Goal: Task Accomplishment & Management: Manage account settings

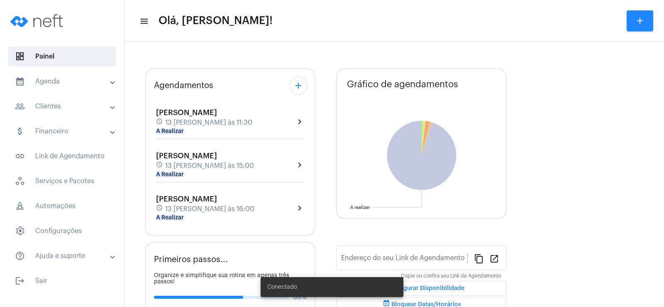
type input "[URL][DOMAIN_NAME][PERSON_NAME]"
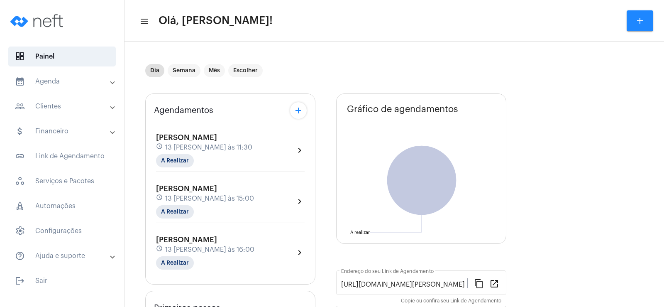
click at [296, 112] on mat-icon "add" at bounding box center [298, 110] width 10 height 10
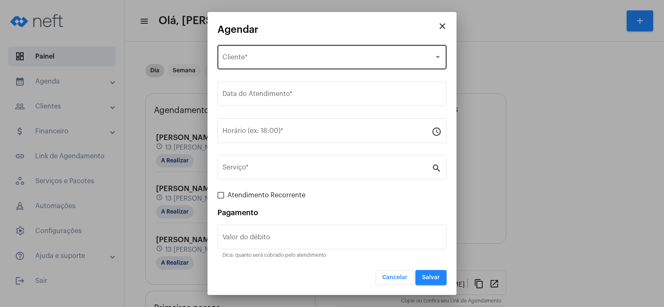
click at [254, 64] on div "Selecione o Cliente Cliente *" at bounding box center [331, 56] width 219 height 26
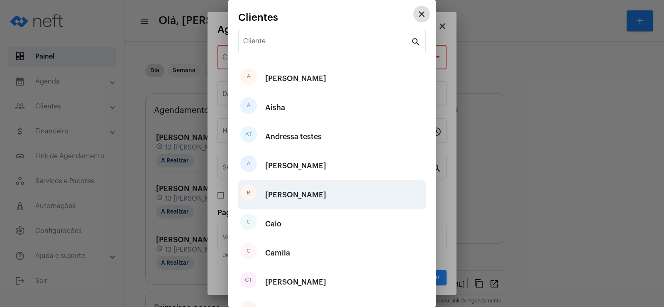
click at [286, 187] on div "[PERSON_NAME]" at bounding box center [295, 194] width 61 height 25
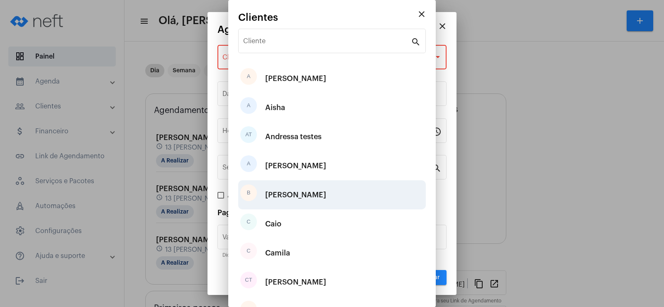
type input "R$"
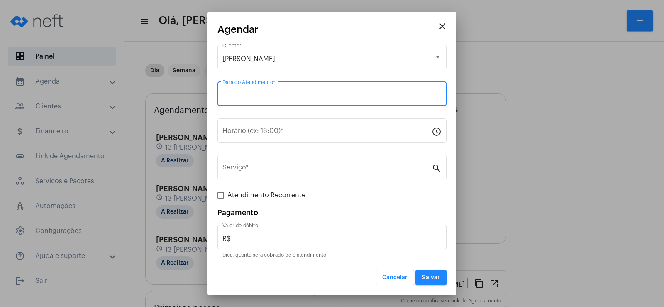
click at [261, 97] on input "Data do Atendimento *" at bounding box center [331, 95] width 219 height 7
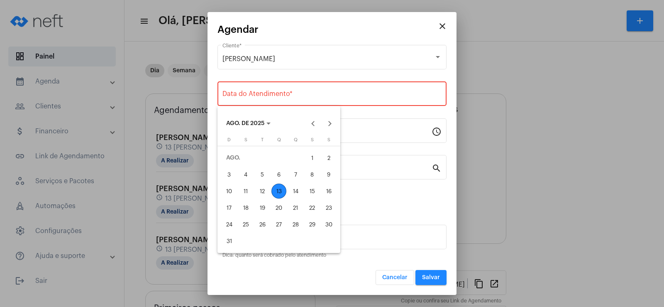
click at [282, 190] on div "13" at bounding box center [278, 190] width 15 height 15
type input "[DATE]"
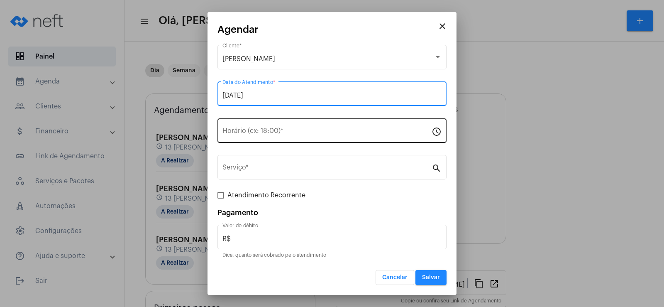
click at [257, 133] on input "Horário (ex: 18:00) *" at bounding box center [326, 132] width 209 height 7
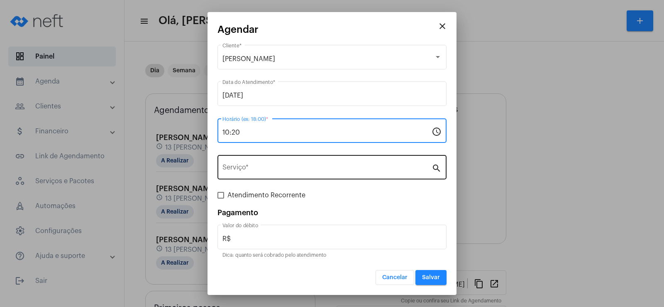
type input "10:20"
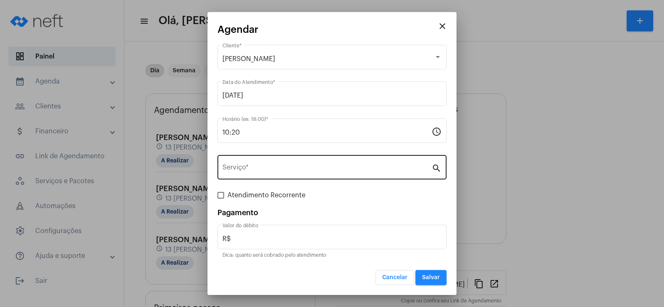
click at [245, 164] on div "Serviço *" at bounding box center [326, 166] width 209 height 26
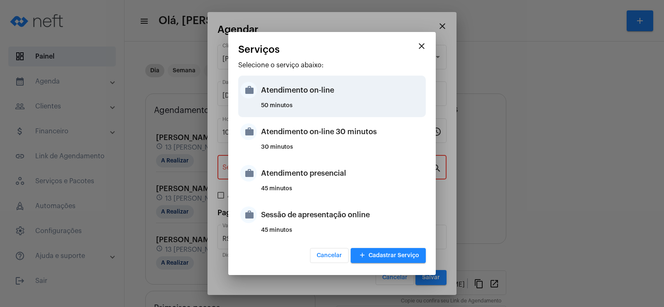
click at [273, 86] on div "Atendimento on-line" at bounding box center [342, 90] width 163 height 25
type input "Atendimento on-line"
type input "R$ 0"
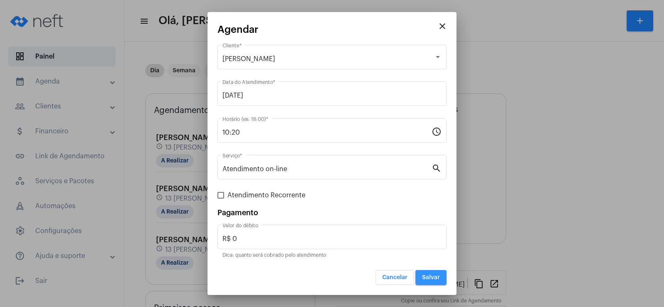
click at [431, 275] on span "Salvar" at bounding box center [431, 277] width 18 height 6
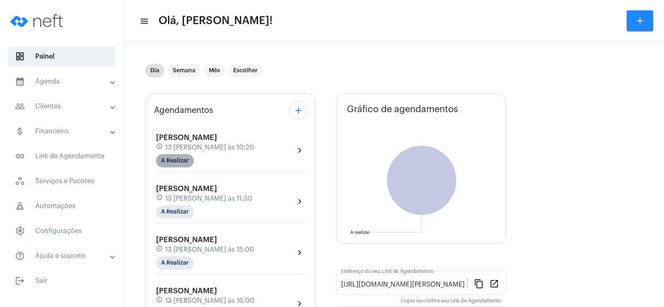
click at [181, 161] on mat-chip "A Realizar" at bounding box center [175, 160] width 38 height 13
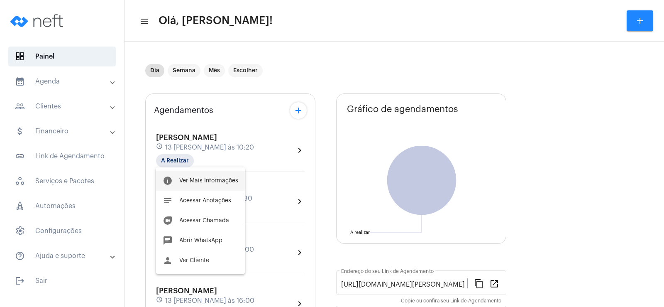
click at [197, 183] on button "info Ver Mais Informações" at bounding box center [200, 181] width 89 height 20
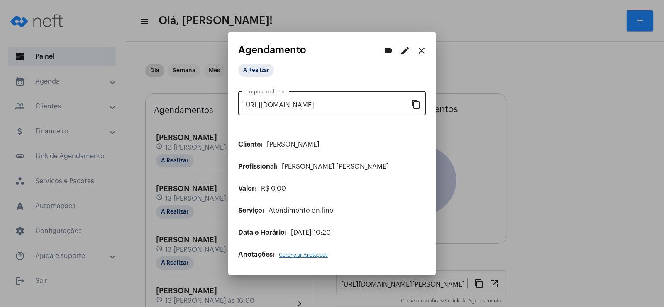
click at [416, 100] on mat-icon "content_copy" at bounding box center [416, 104] width 10 height 10
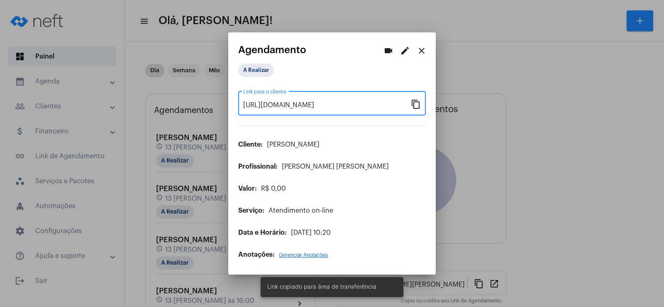
scroll to position [0, 65]
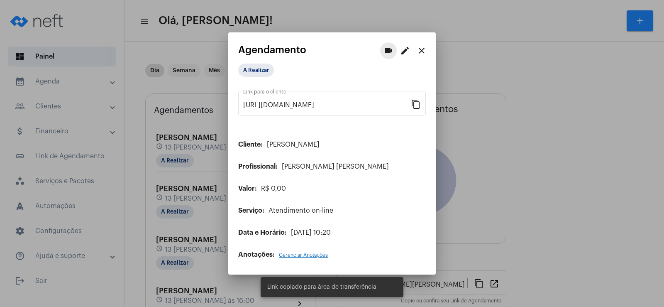
click at [394, 51] on button "videocam" at bounding box center [388, 50] width 17 height 17
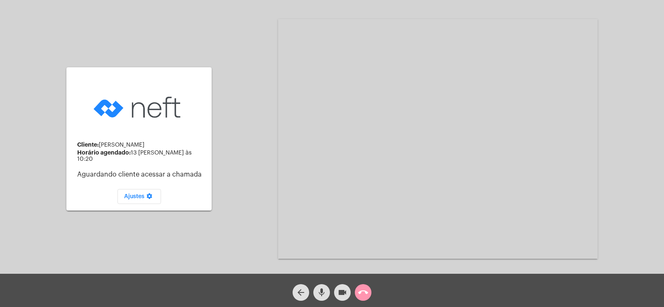
click at [320, 289] on mat-icon "mic" at bounding box center [322, 292] width 10 height 10
click at [338, 291] on mat-icon "videocam" at bounding box center [342, 292] width 10 height 10
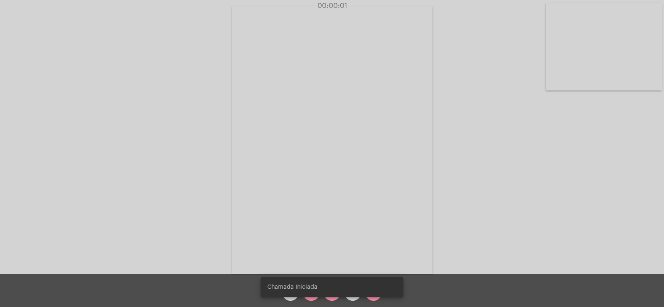
click at [311, 292] on snack-bar-container "Chamada Iniciada" at bounding box center [332, 287] width 143 height 20
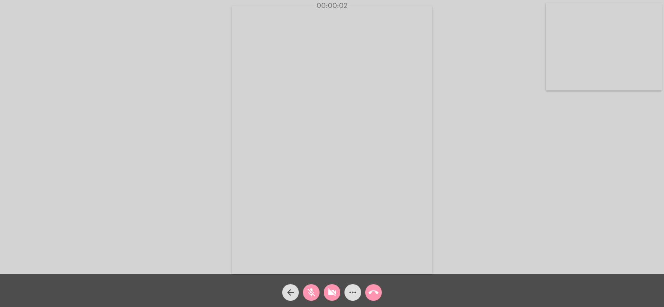
click at [310, 293] on mat-icon "mic_off" at bounding box center [311, 292] width 10 height 10
click at [327, 290] on button "videocam_off" at bounding box center [332, 292] width 17 height 17
click at [349, 289] on mat-icon "more_horiz" at bounding box center [353, 292] width 10 height 10
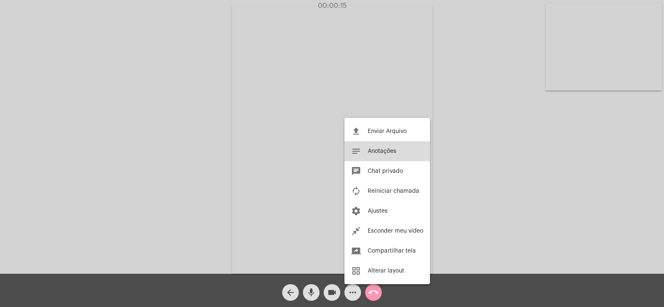
click at [382, 150] on span "Anotações" at bounding box center [382, 151] width 29 height 6
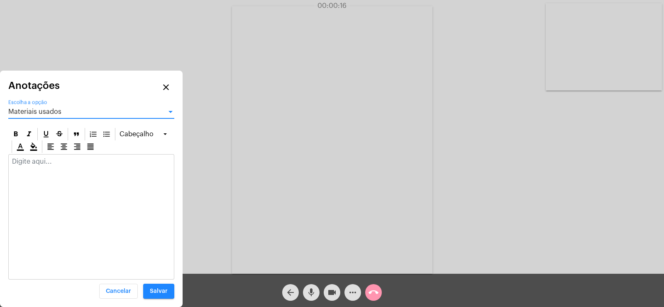
click at [29, 111] on span "Materiais usados" at bounding box center [34, 111] width 53 height 7
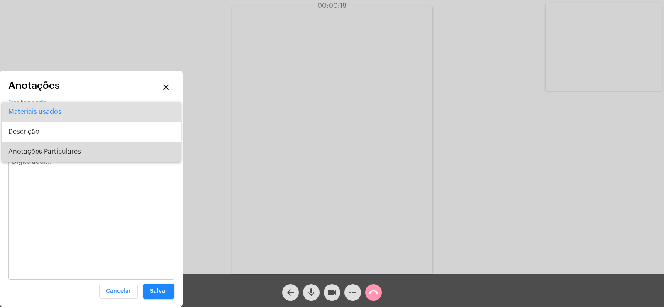
click at [30, 154] on span "Anotações Particulares" at bounding box center [91, 152] width 166 height 20
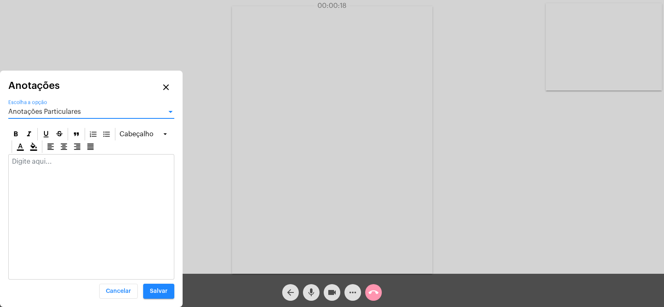
click at [30, 161] on p at bounding box center [91, 161] width 159 height 7
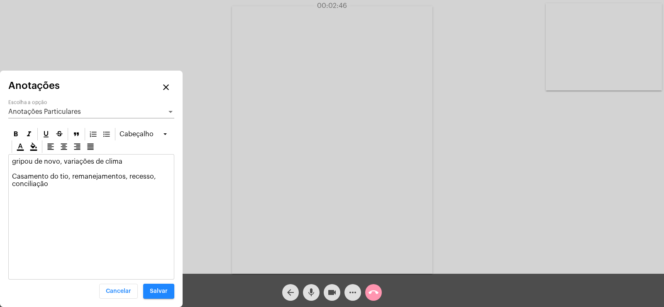
click at [157, 179] on p "gripou de novo, variações de clima Casamento do tio, remanejamentos, recesso, c…" at bounding box center [91, 173] width 159 height 30
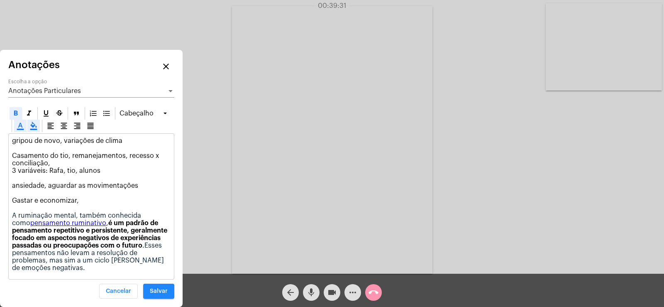
drag, startPoint x: 13, startPoint y: 215, endPoint x: 85, endPoint y: 278, distance: 95.9
click at [85, 278] on div "gripou de novo, variações de clima Casamento do tio, remanejamentos, recesso x …" at bounding box center [91, 206] width 165 height 145
copy p "A ruminação mental, também conhecida como pensamento ruminativo , é um padrão d…"
click at [100, 195] on p "gripou de novo, variações de clima Casamento do tio, remanejamentos, recesso x …" at bounding box center [91, 204] width 159 height 134
click at [92, 202] on p "gripou de novo, variações de clima Casamento do tio, remanejamentos, recesso x …" at bounding box center [91, 204] width 159 height 134
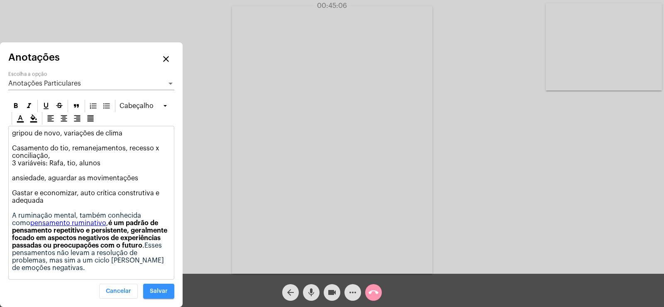
click at [157, 289] on span "Salvar" at bounding box center [159, 291] width 18 height 6
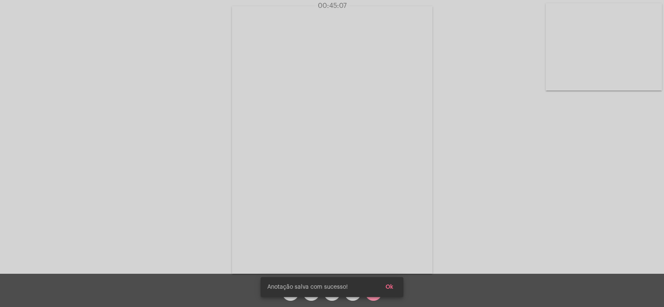
click at [394, 287] on button "Ok" at bounding box center [389, 286] width 21 height 15
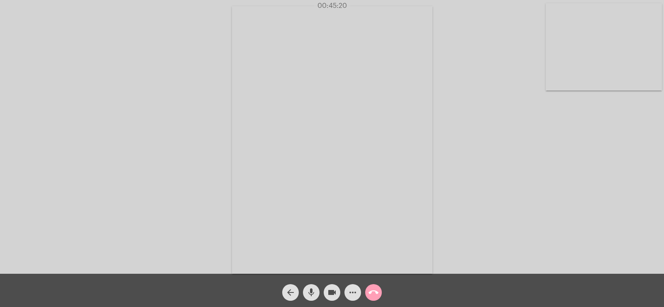
click at [377, 292] on mat-icon "call_end" at bounding box center [374, 292] width 10 height 10
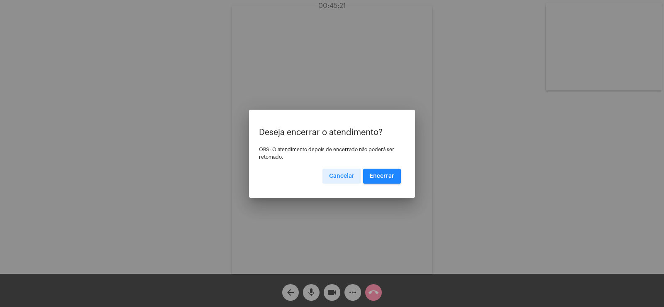
click at [376, 185] on mat-dialog-container "Deseja encerrar o atendimento? OBS: O atendimento depois de encerrado não poder…" at bounding box center [332, 154] width 166 height 88
click at [376, 183] on button "Encerrar" at bounding box center [382, 175] width 38 height 15
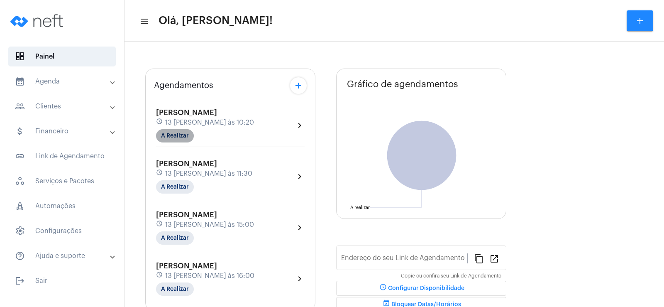
click at [180, 132] on mat-chip "A Realizar" at bounding box center [175, 135] width 38 height 13
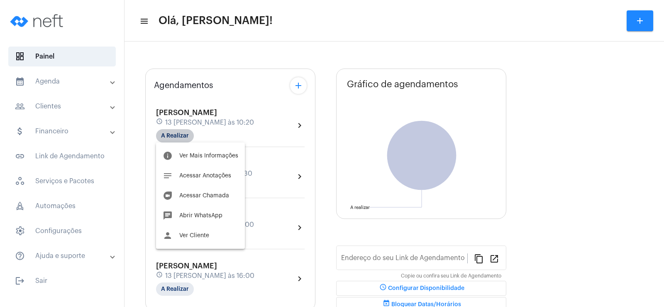
type input "[URL][DOMAIN_NAME][PERSON_NAME]"
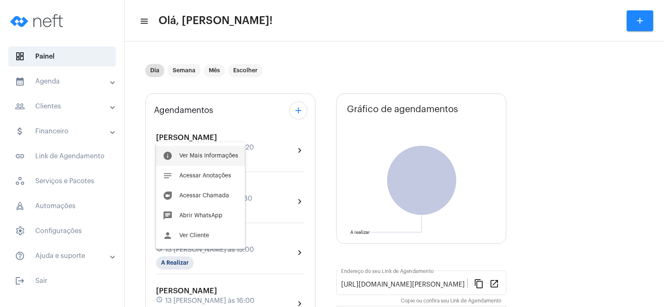
click at [186, 154] on span "Ver Mais Informações" at bounding box center [208, 156] width 59 height 6
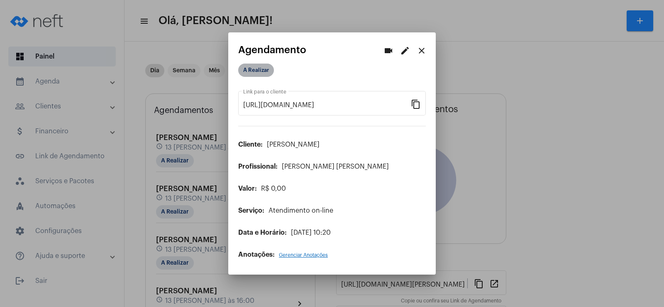
click at [252, 71] on mat-chip "A Realizar" at bounding box center [256, 69] width 36 height 13
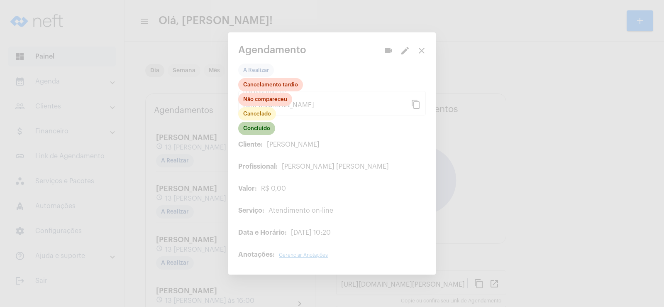
click at [257, 127] on mat-chip "Concluído" at bounding box center [256, 128] width 37 height 13
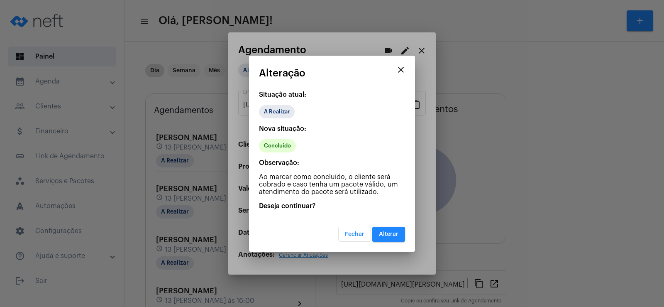
click at [396, 235] on span "Alterar" at bounding box center [389, 234] width 20 height 6
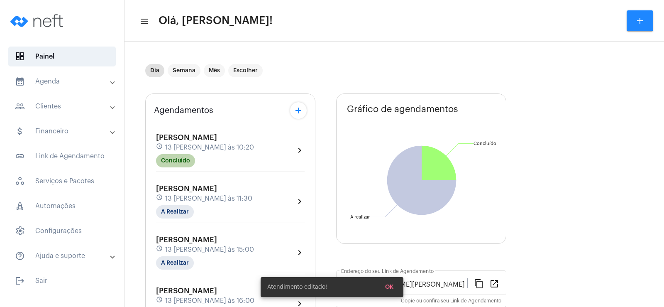
click at [177, 155] on mat-chip "Concluído" at bounding box center [175, 160] width 39 height 13
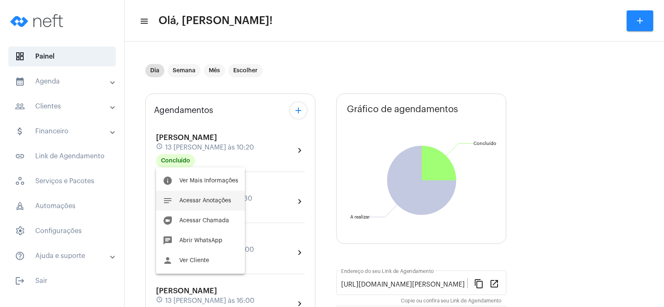
click at [193, 201] on span "Acessar Anotações" at bounding box center [205, 201] width 52 height 6
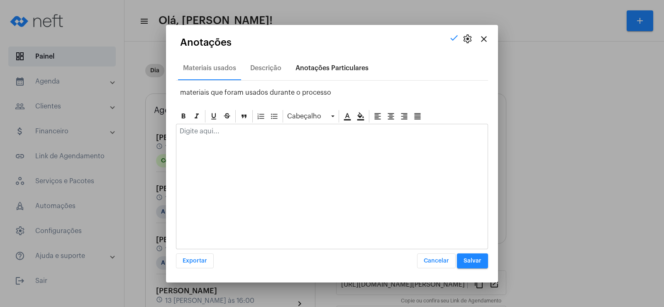
click at [313, 62] on div "Anotações Particulares" at bounding box center [332, 68] width 83 height 20
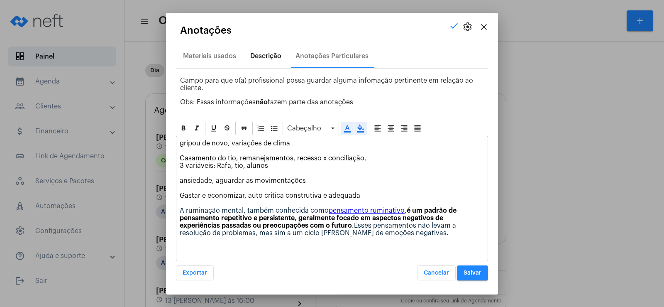
click at [273, 61] on div "Descrição" at bounding box center [265, 56] width 41 height 20
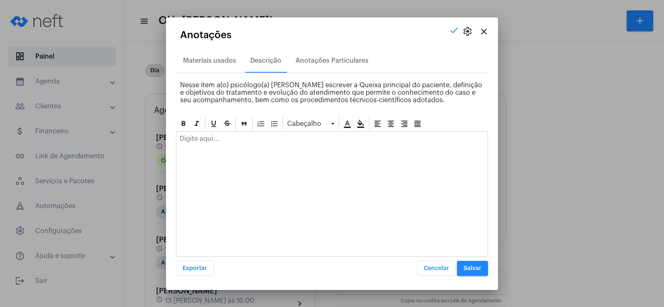
click at [201, 143] on div at bounding box center [331, 141] width 311 height 18
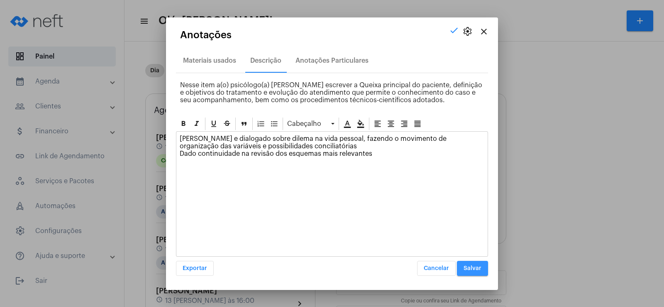
click at [465, 263] on button "Salvar" at bounding box center [472, 268] width 31 height 15
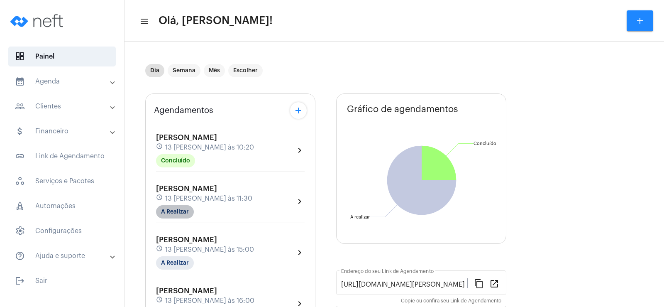
click at [175, 213] on mat-chip "A Realizar" at bounding box center [175, 211] width 38 height 13
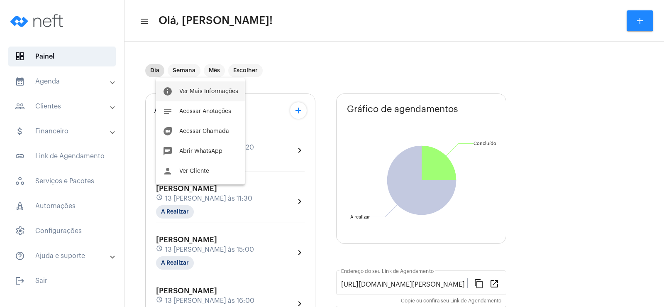
click at [214, 96] on button "info Ver Mais Informações" at bounding box center [200, 91] width 89 height 20
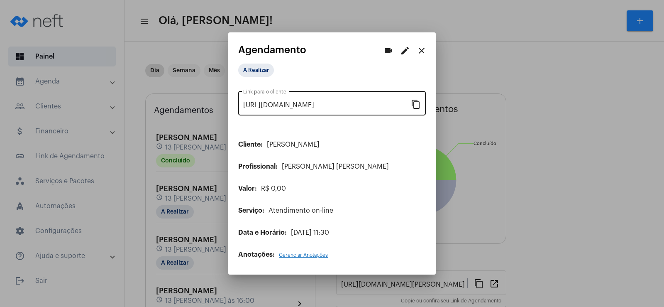
click at [416, 104] on mat-icon "content_copy" at bounding box center [416, 104] width 10 height 10
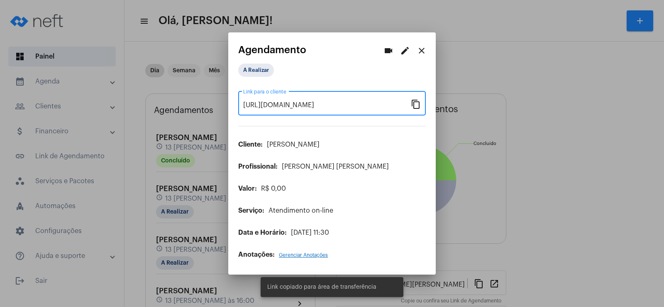
scroll to position [0, 66]
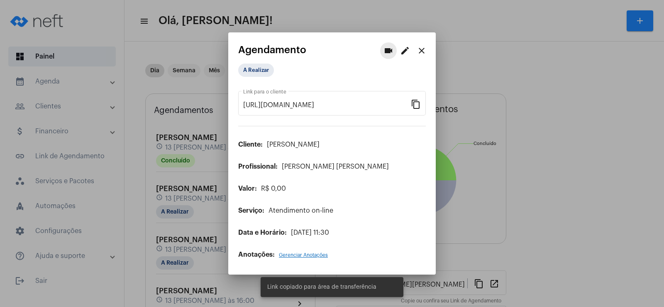
click at [387, 51] on mat-icon "videocam" at bounding box center [388, 51] width 10 height 10
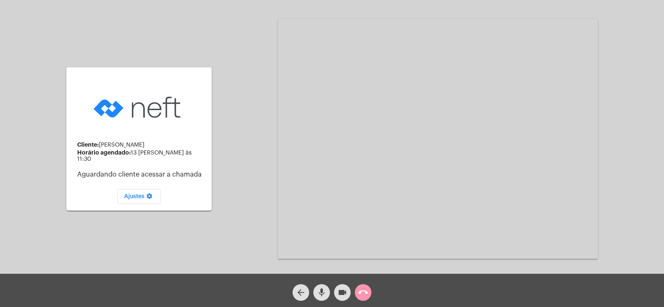
click at [315, 295] on button "mic" at bounding box center [321, 292] width 17 height 17
click at [339, 293] on mat-icon "videocam" at bounding box center [342, 292] width 10 height 10
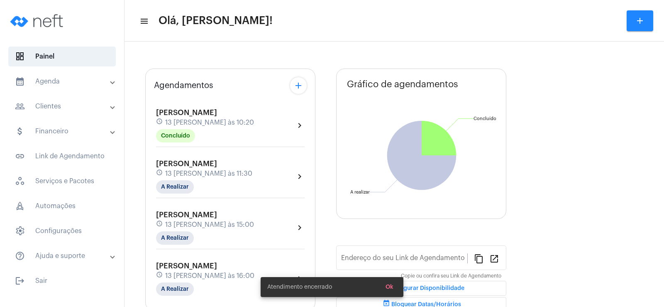
type input "[URL][DOMAIN_NAME][PERSON_NAME]"
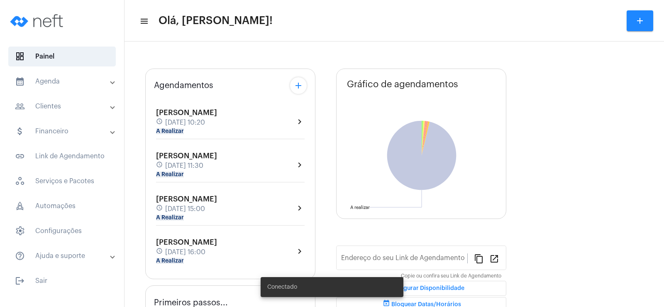
click at [90, 105] on mat-panel-title "people_outline Clientes" at bounding box center [63, 106] width 96 height 10
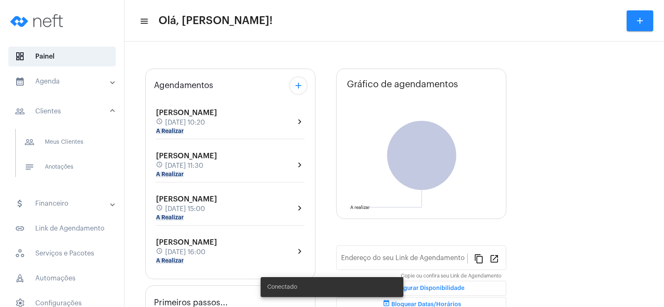
type input "[URL][DOMAIN_NAME][PERSON_NAME]"
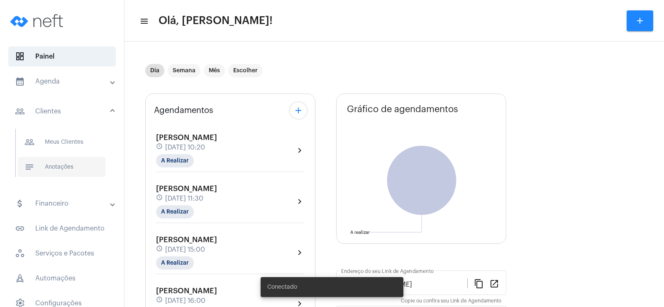
click at [65, 172] on span "notes Anotações" at bounding box center [62, 167] width 88 height 20
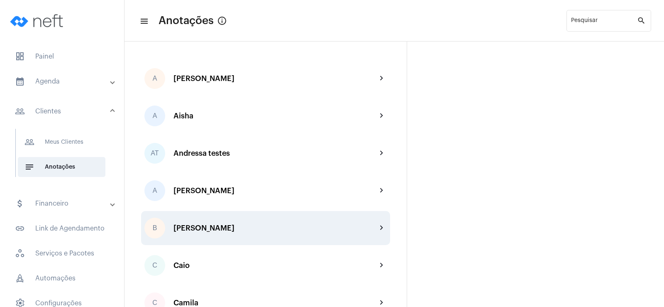
click at [217, 225] on div "[PERSON_NAME]" at bounding box center [274, 228] width 203 height 8
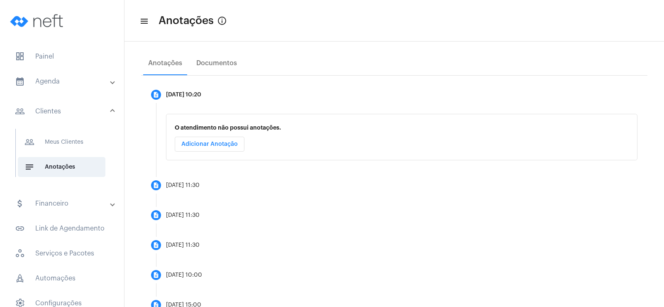
scroll to position [166, 0]
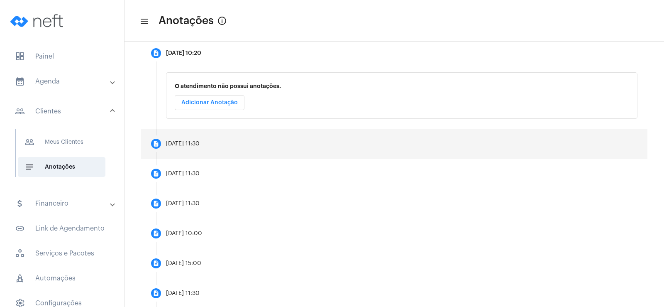
click at [192, 142] on div "08/08/2025, 11:30" at bounding box center [183, 144] width 34 height 6
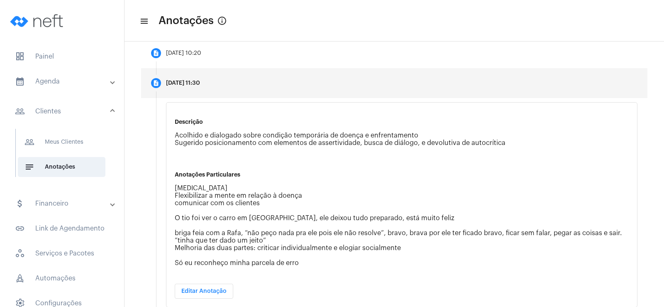
click at [188, 88] on mat-step-header "description 08/08/2025, 11:30" at bounding box center [394, 83] width 506 height 30
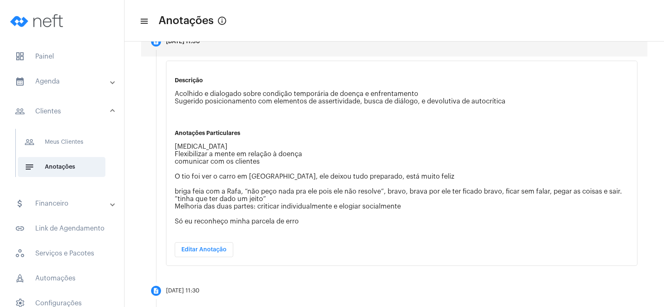
click at [196, 79] on p "Descrição" at bounding box center [402, 80] width 454 height 6
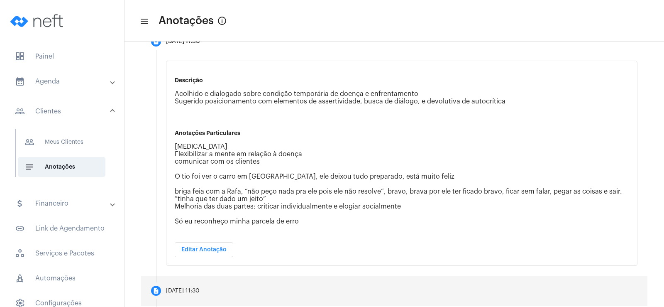
scroll to position [249, 0]
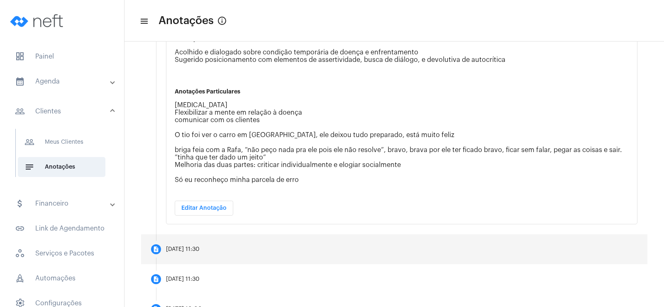
click at [195, 252] on mat-step-header "description 25/07/2025, 11:30" at bounding box center [394, 249] width 506 height 30
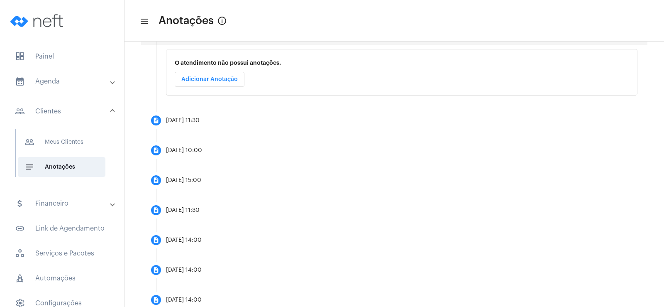
scroll to position [166, 0]
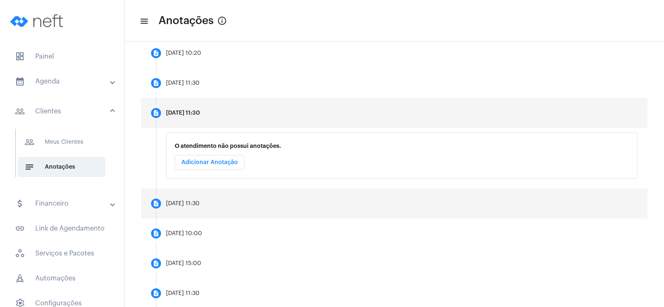
click at [194, 207] on mat-step-header "description 25/07/2025, 11:30" at bounding box center [394, 203] width 506 height 30
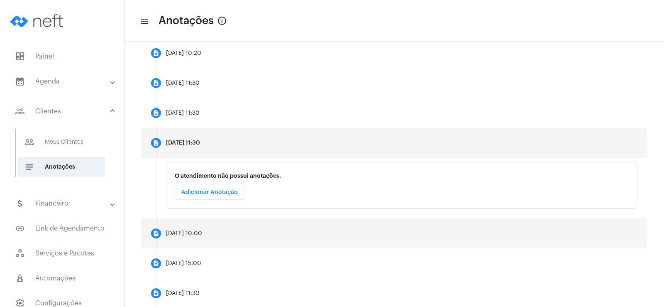
click at [184, 230] on div "16/07/2025, 10:00" at bounding box center [184, 233] width 36 height 6
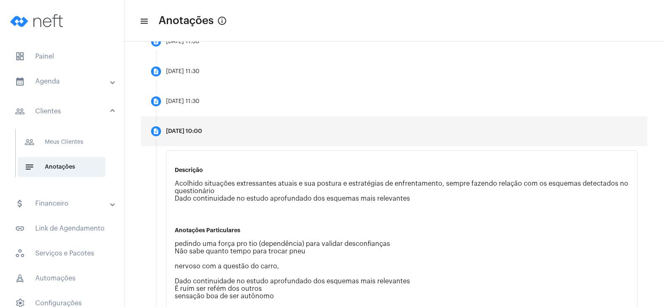
scroll to position [291, 0]
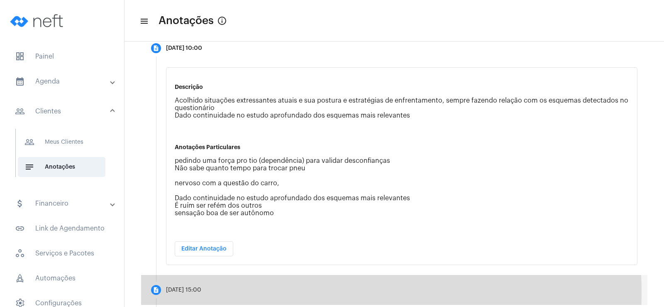
click at [185, 293] on mat-step-header "description 11/07/2025, 15:00" at bounding box center [394, 290] width 506 height 30
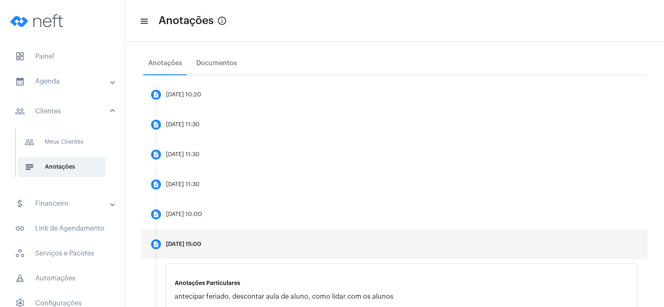
scroll to position [83, 0]
